Goal: Task Accomplishment & Management: Manage account settings

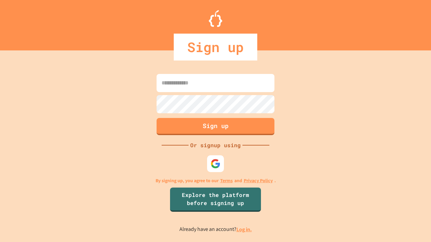
click at [244, 230] on link "Log in." at bounding box center [243, 229] width 15 height 7
